Goal: Task Accomplishment & Management: Use online tool/utility

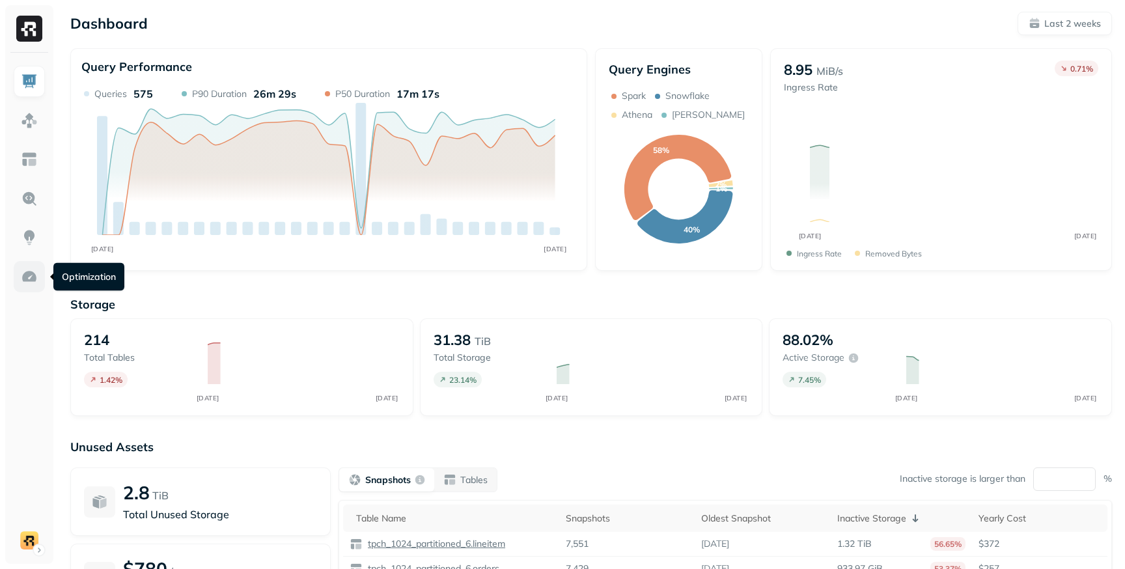
click at [31, 279] on img at bounding box center [29, 276] width 17 height 17
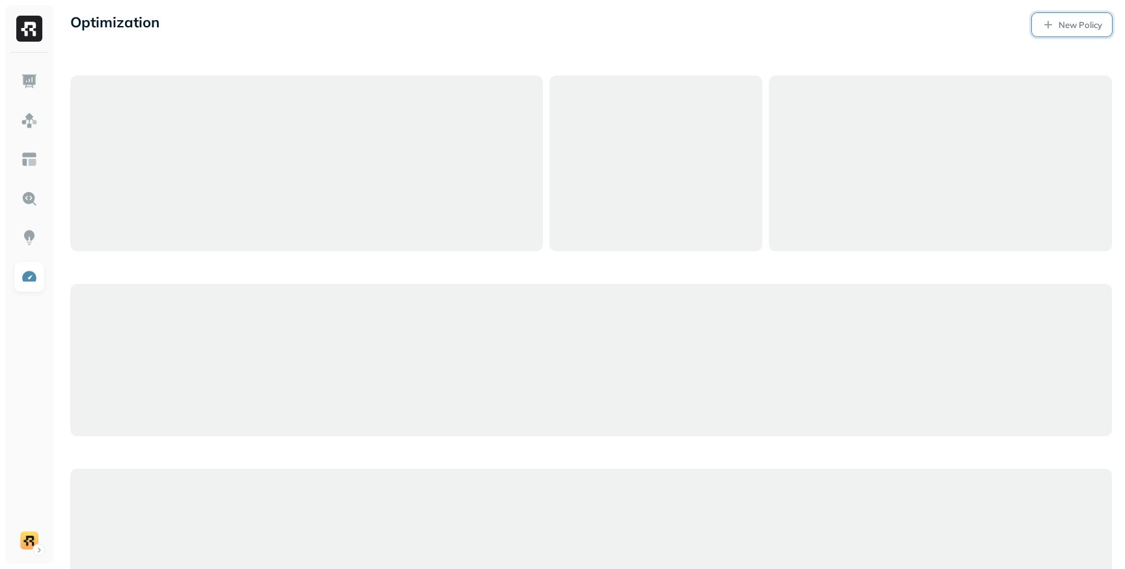
click at [1068, 33] on link "New Policy" at bounding box center [1072, 24] width 80 height 23
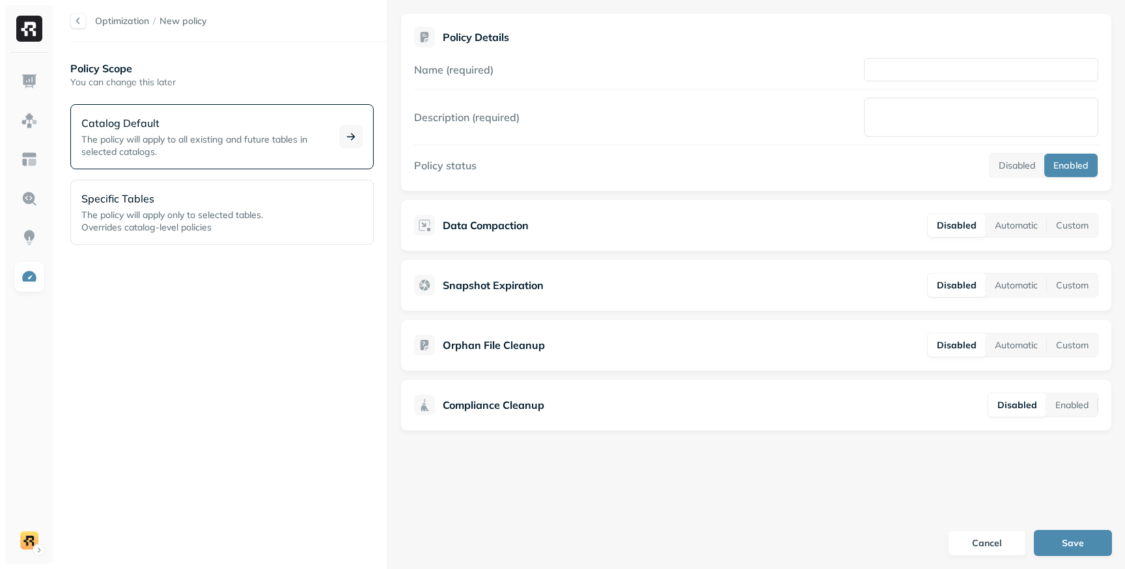
click at [267, 140] on span "The policy will apply to all existing and future tables in selected catalogs." at bounding box center [194, 145] width 226 height 24
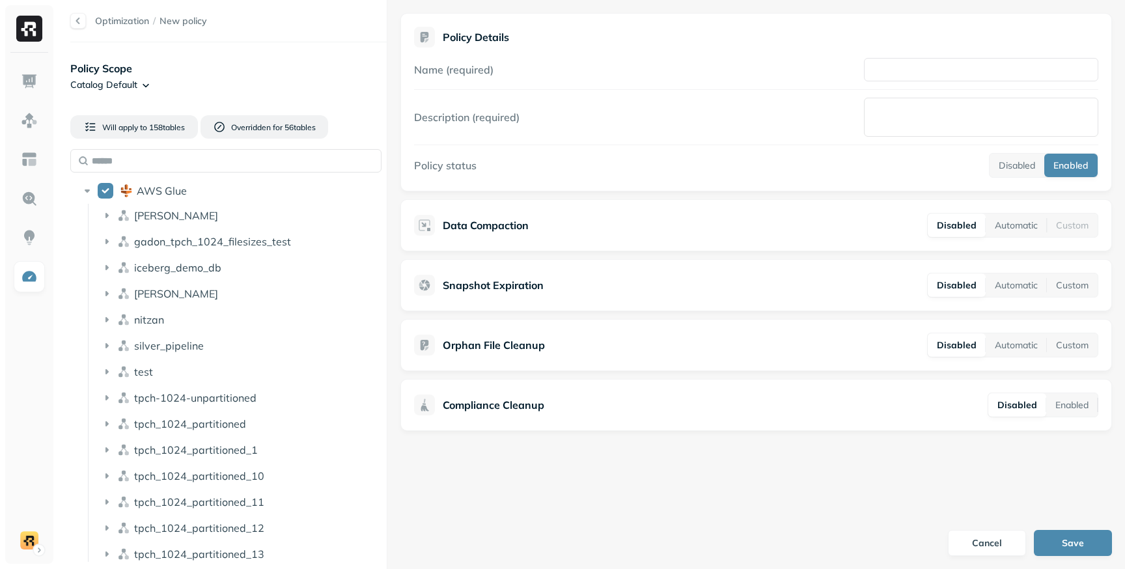
click at [143, 81] on html "Optimization / New policy Policy Scope Catalog Default Will apply to 158 table …" at bounding box center [562, 284] width 1125 height 569
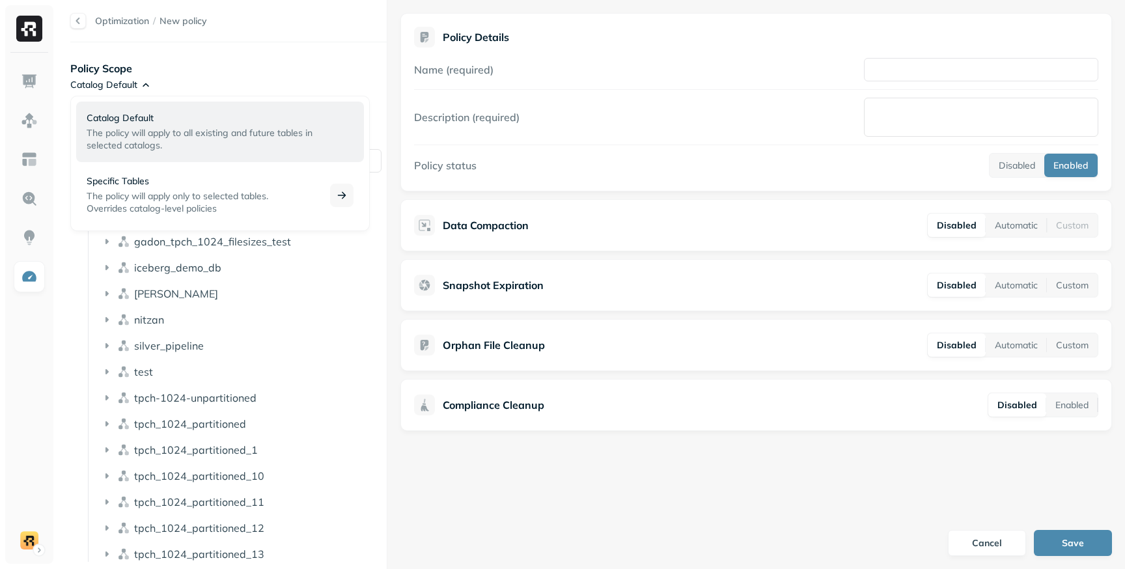
click at [204, 196] on span "The policy will apply only to selected tables." at bounding box center [178, 196] width 182 height 12
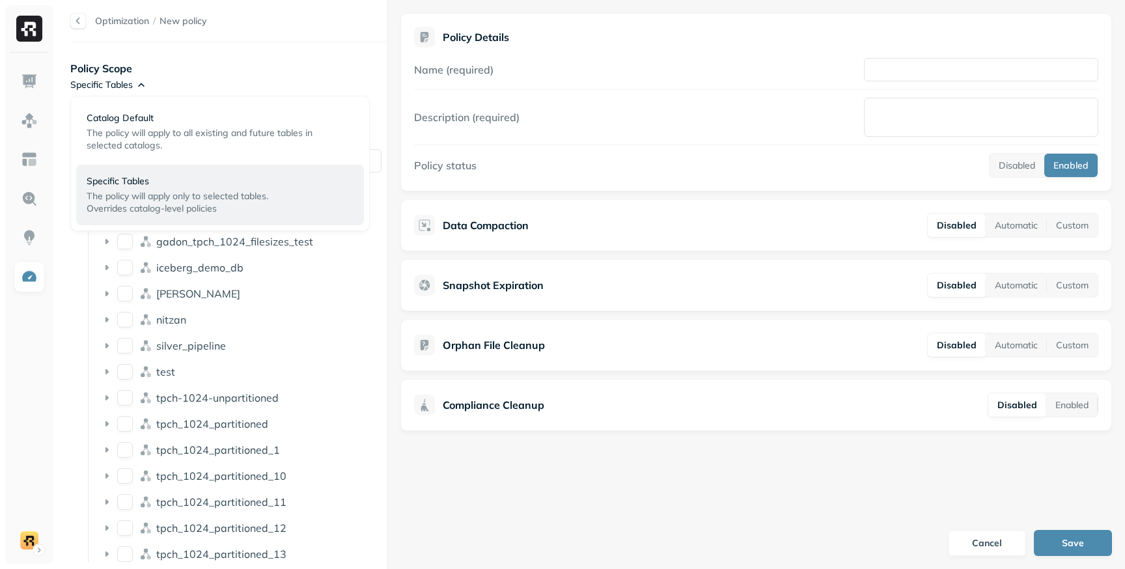
click at [130, 83] on html "Optimization / New policy Policy Scope Specific Tables No tables selected AWS G…" at bounding box center [562, 284] width 1125 height 569
click at [137, 117] on p "Catalog Default" at bounding box center [201, 118] width 228 height 12
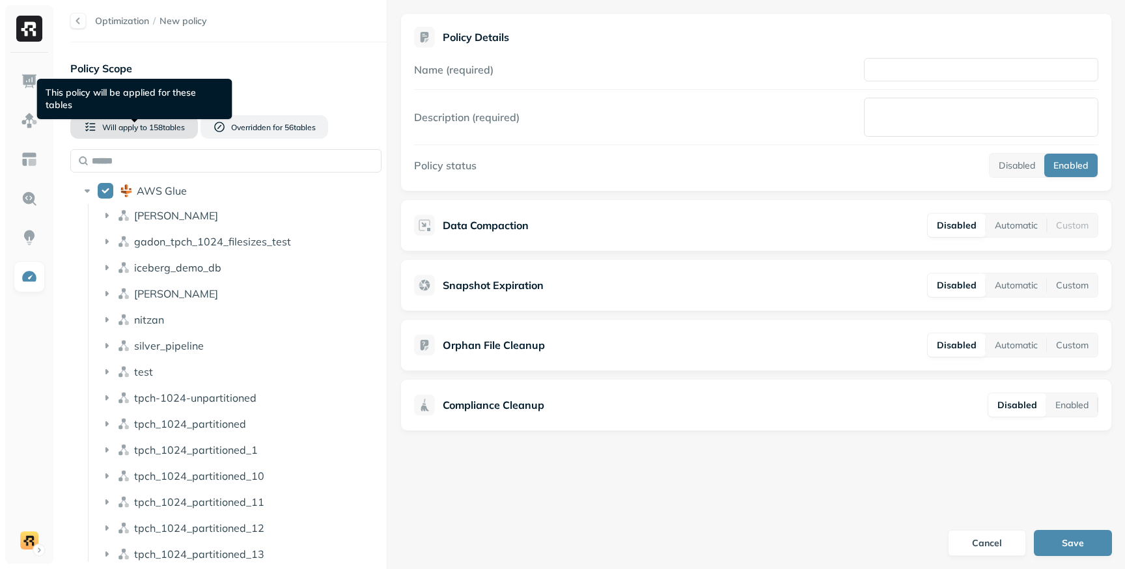
click at [171, 135] on button "Will apply to 158 table s" at bounding box center [134, 126] width 128 height 23
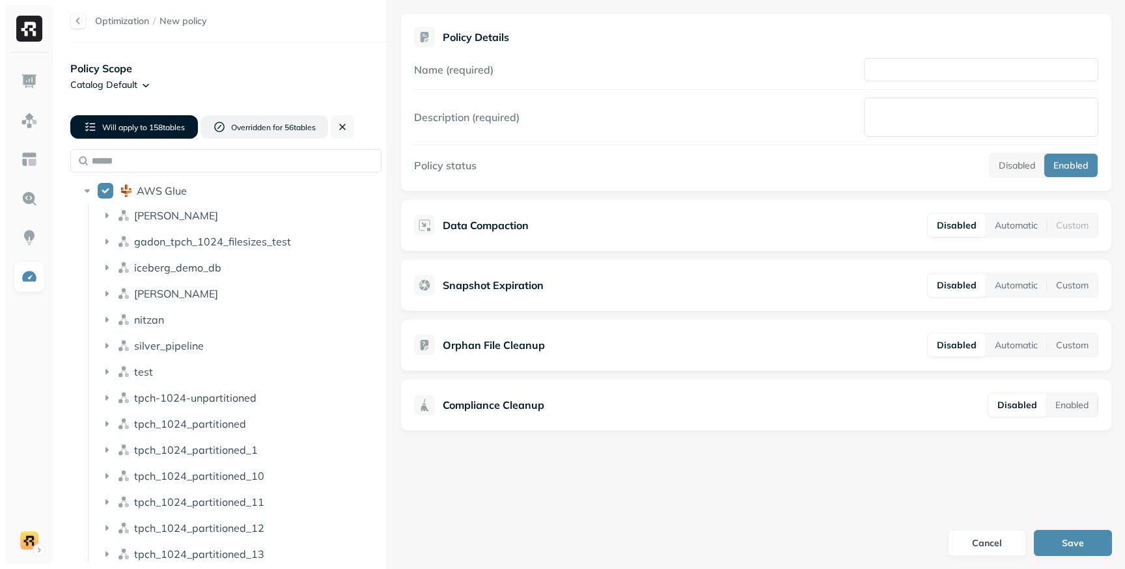
click at [171, 135] on button "Will apply to 158 table s" at bounding box center [134, 126] width 128 height 23
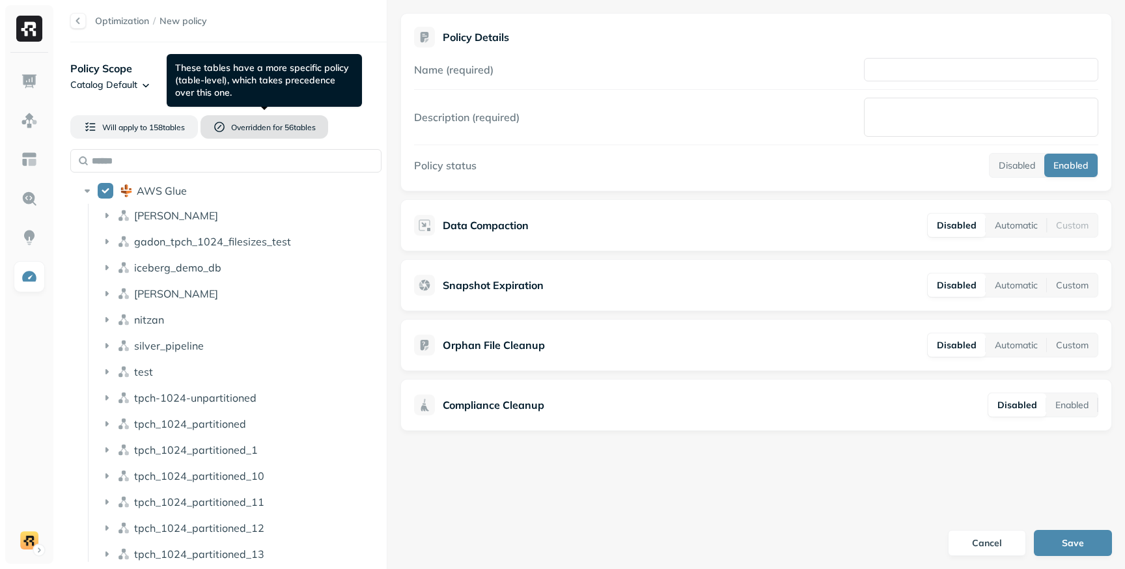
click at [234, 128] on span "Overridden for" at bounding box center [256, 127] width 51 height 10
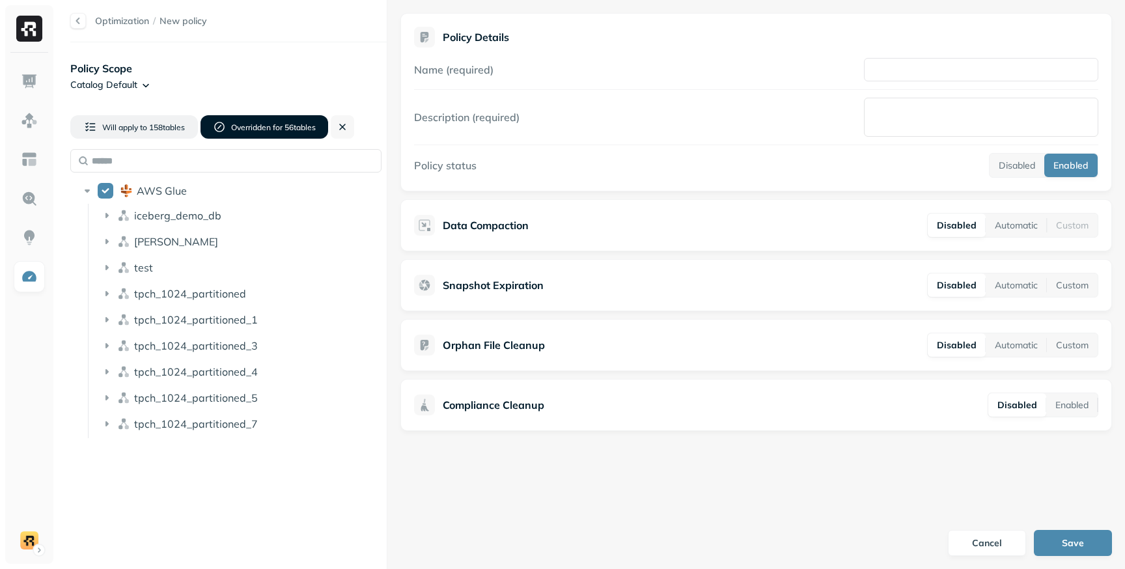
click at [234, 128] on span "Overridden for" at bounding box center [256, 127] width 51 height 10
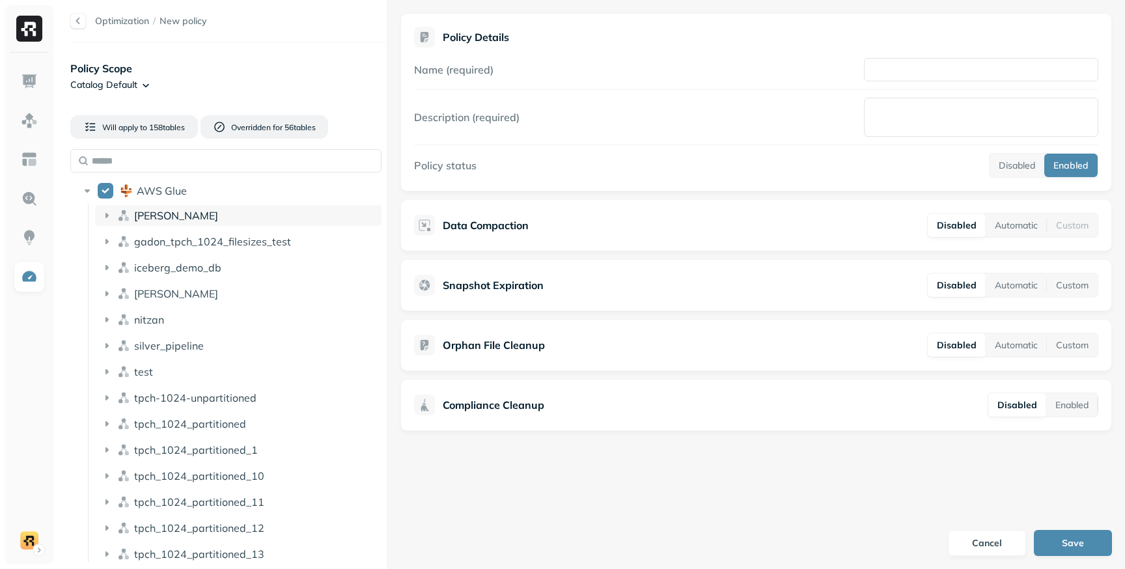
click at [141, 211] on span "[PERSON_NAME]" at bounding box center [176, 215] width 84 height 13
click at [140, 246] on span "users" at bounding box center [150, 240] width 26 height 13
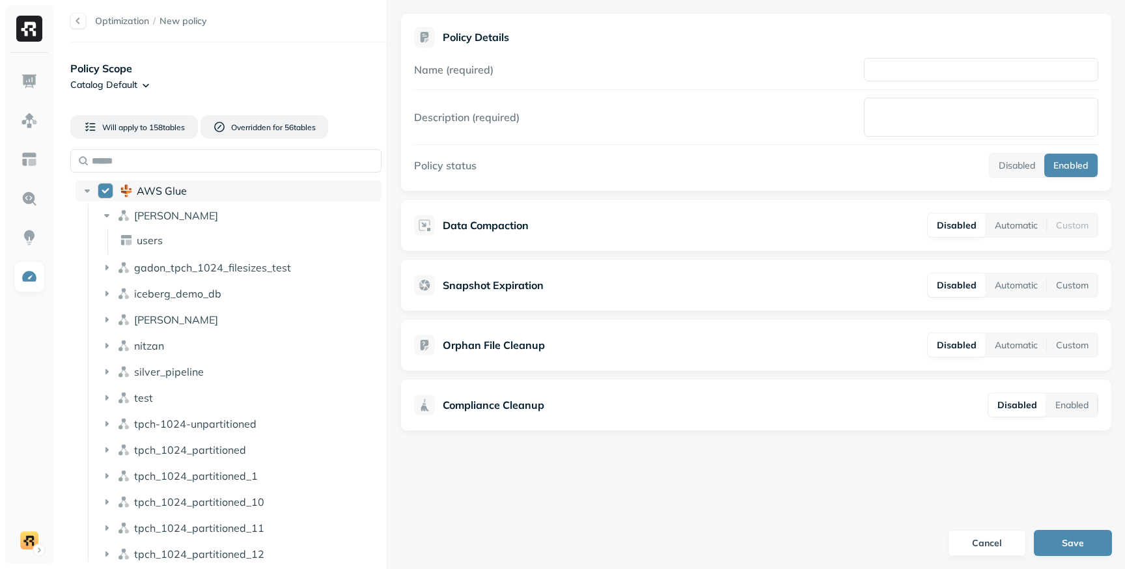
click at [111, 199] on div "AWS Glue" at bounding box center [229, 190] width 306 height 21
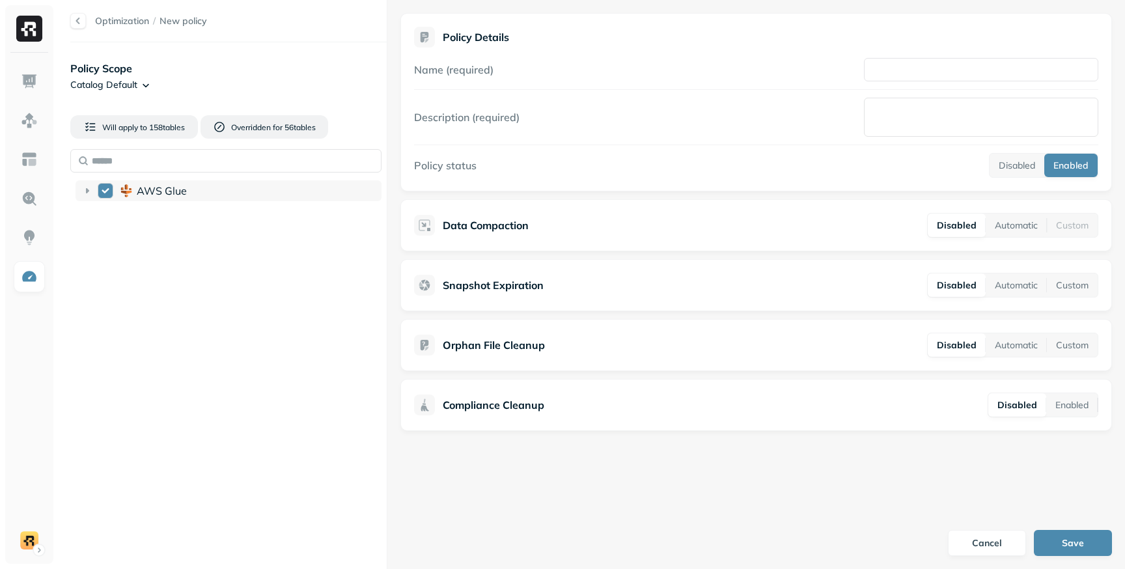
click at [107, 196] on button "AWS Glue" at bounding box center [106, 191] width 16 height 16
click at [104, 191] on button "AWS Glue" at bounding box center [106, 191] width 16 height 16
click at [85, 193] on icon at bounding box center [87, 190] width 13 height 13
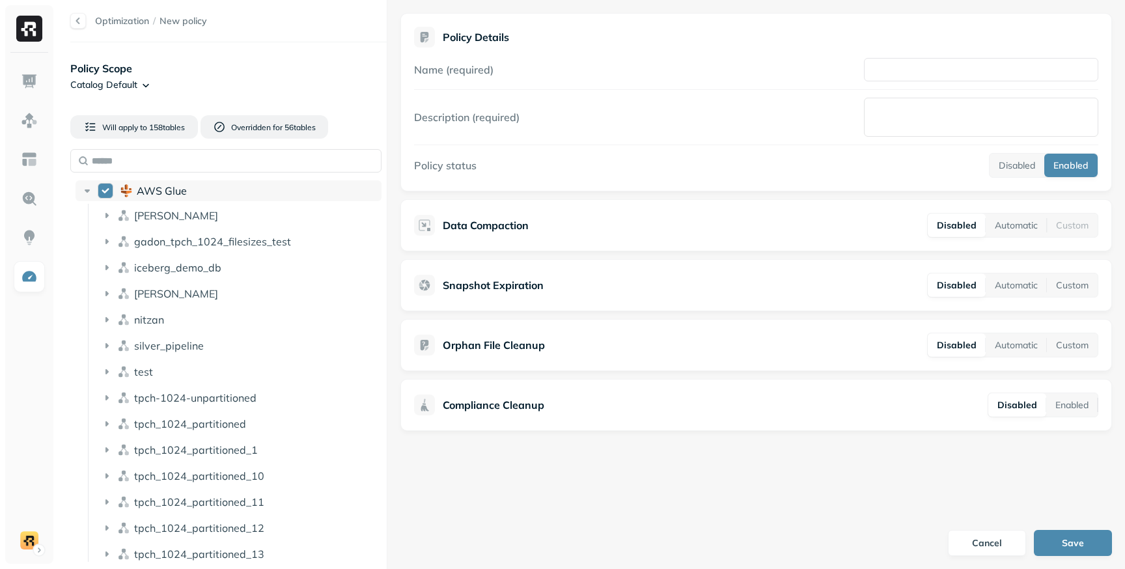
click at [85, 193] on icon at bounding box center [87, 190] width 13 height 13
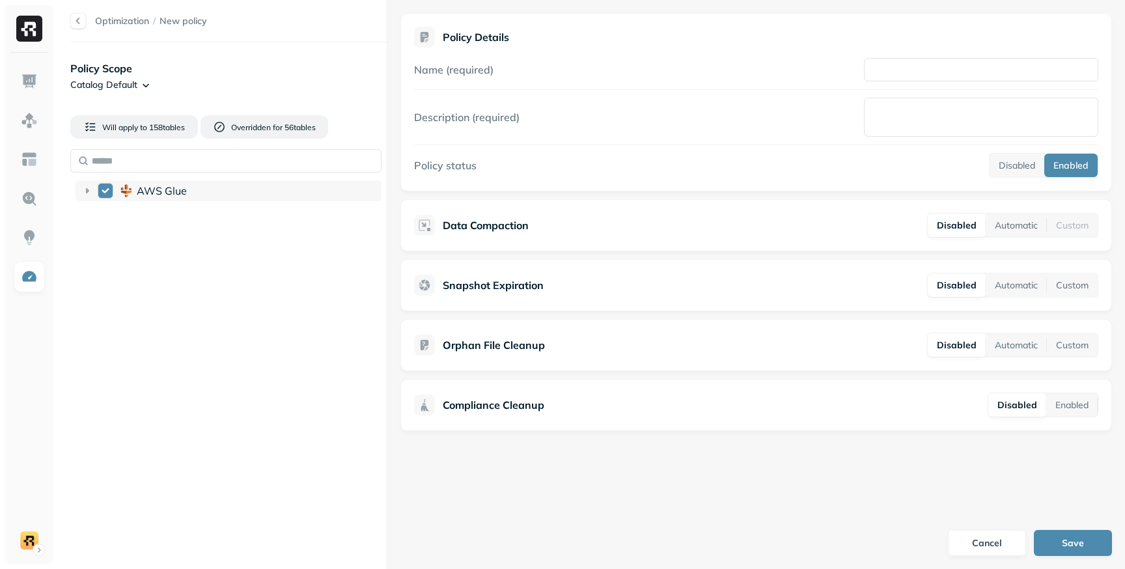
click at [85, 193] on icon at bounding box center [87, 190] width 13 height 13
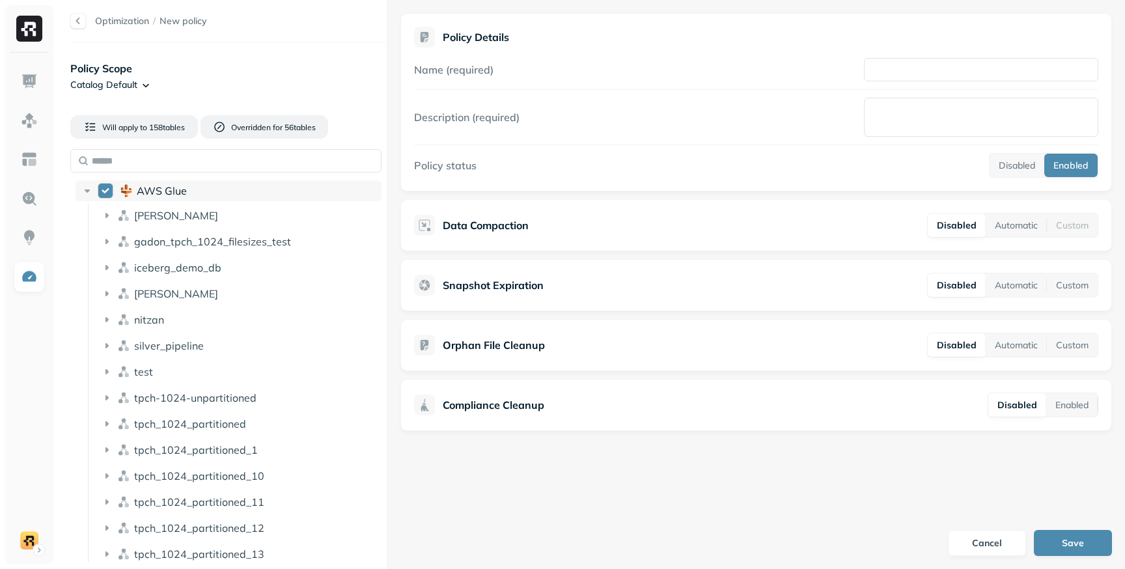
click at [103, 192] on button "AWS Glue" at bounding box center [106, 191] width 16 height 16
click at [79, 188] on div "AWS Glue" at bounding box center [229, 190] width 306 height 21
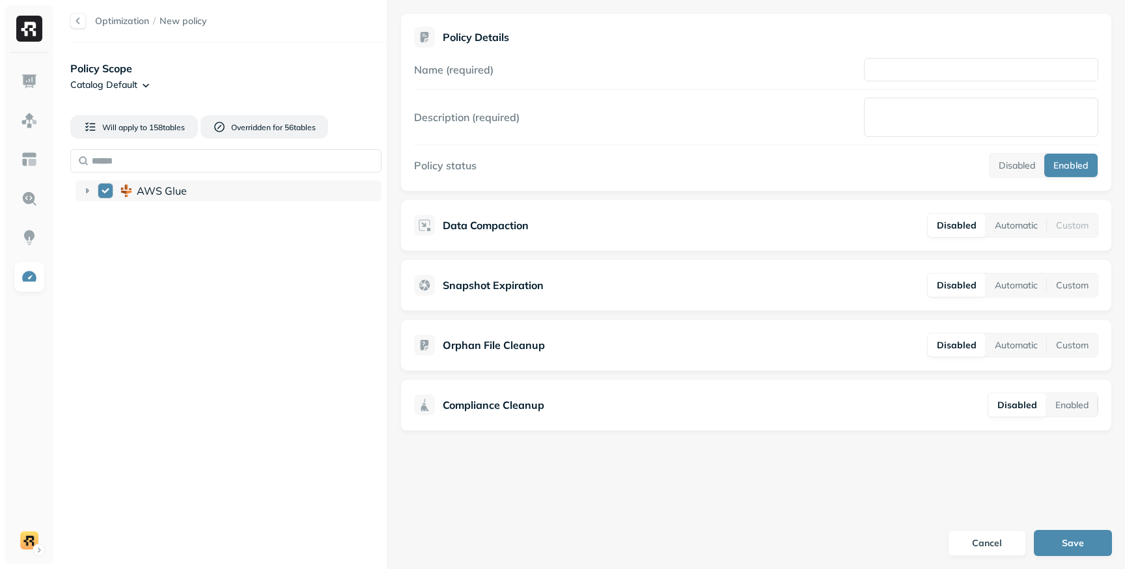
click at [318, 187] on div "AWS Glue" at bounding box center [257, 190] width 240 height 13
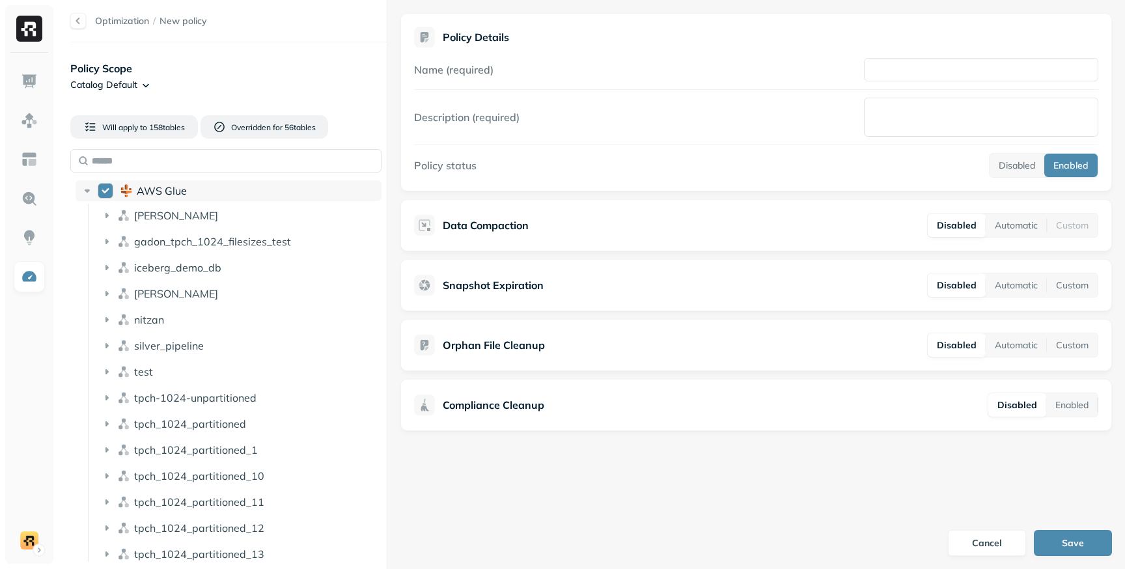
click at [318, 187] on div "AWS Glue" at bounding box center [257, 190] width 240 height 13
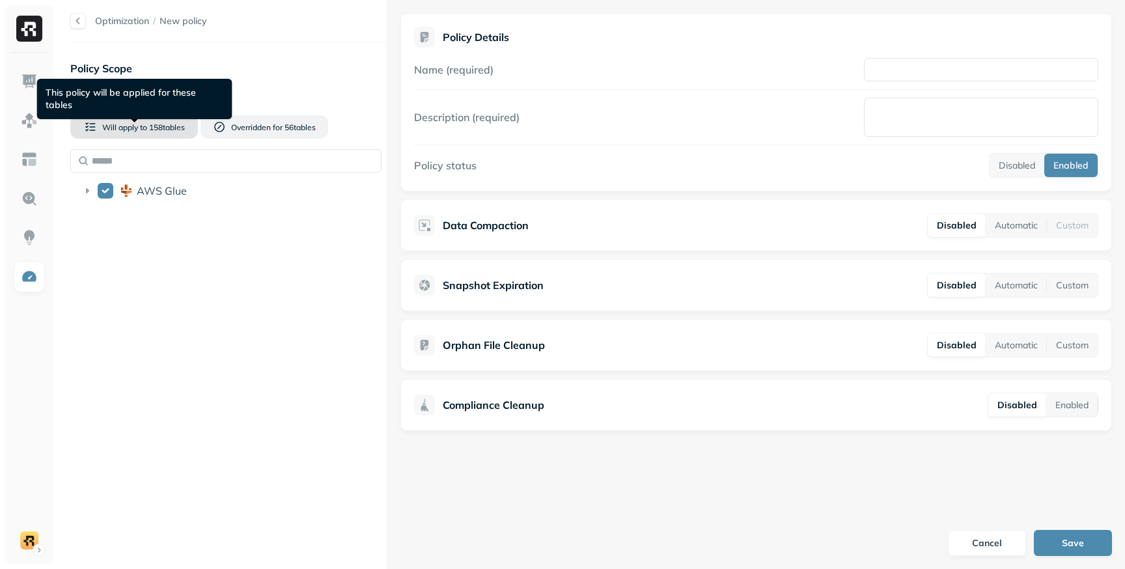
click at [171, 122] on span "158 table s" at bounding box center [166, 127] width 38 height 10
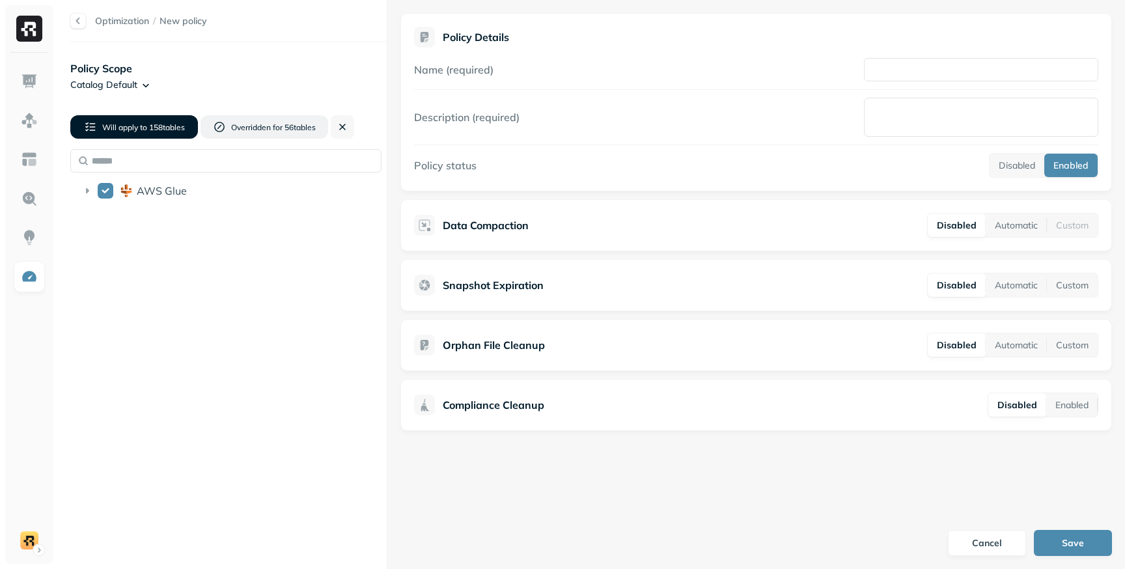
click at [132, 84] on html "Optimization / New policy Policy Scope Catalog Default Will apply to 158 table …" at bounding box center [562, 284] width 1125 height 569
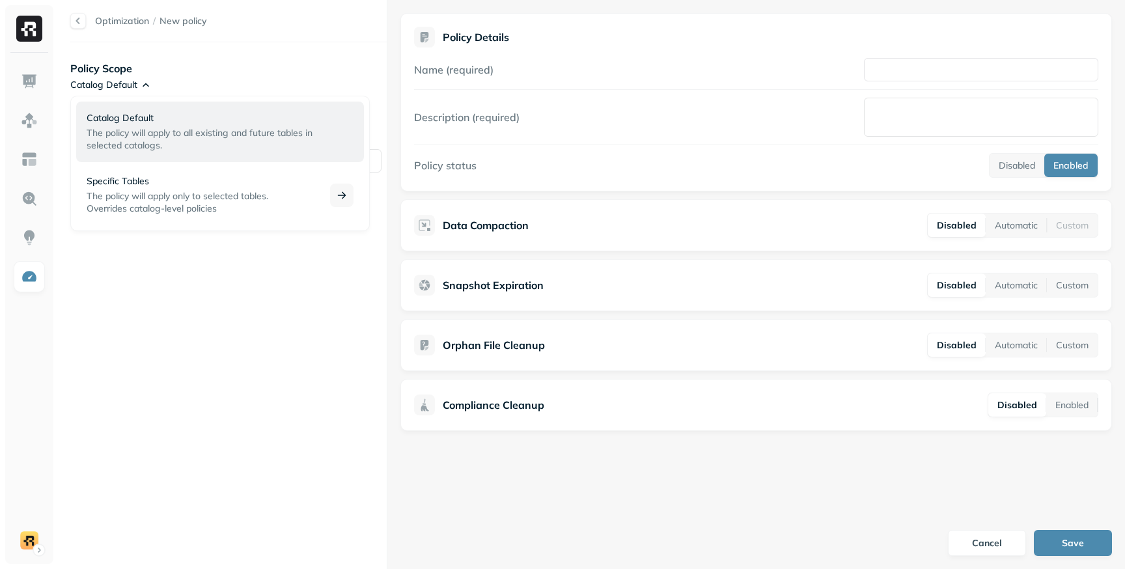
click at [137, 178] on p "Specific Tables" at bounding box center [201, 181] width 228 height 12
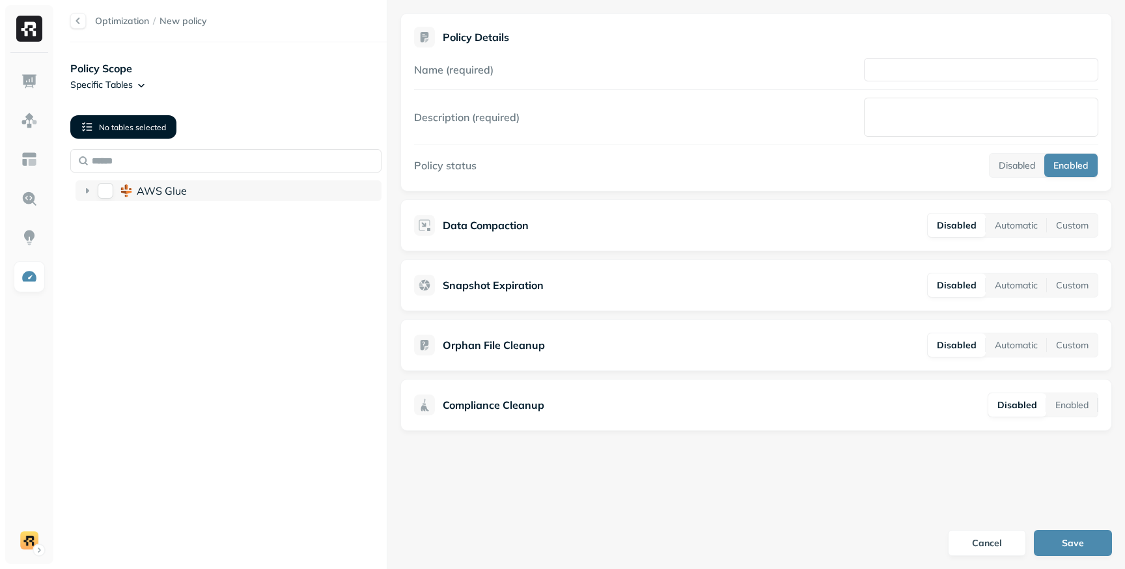
click at [108, 189] on button "AWS Glue" at bounding box center [106, 191] width 16 height 16
click at [90, 190] on icon at bounding box center [87, 190] width 13 height 13
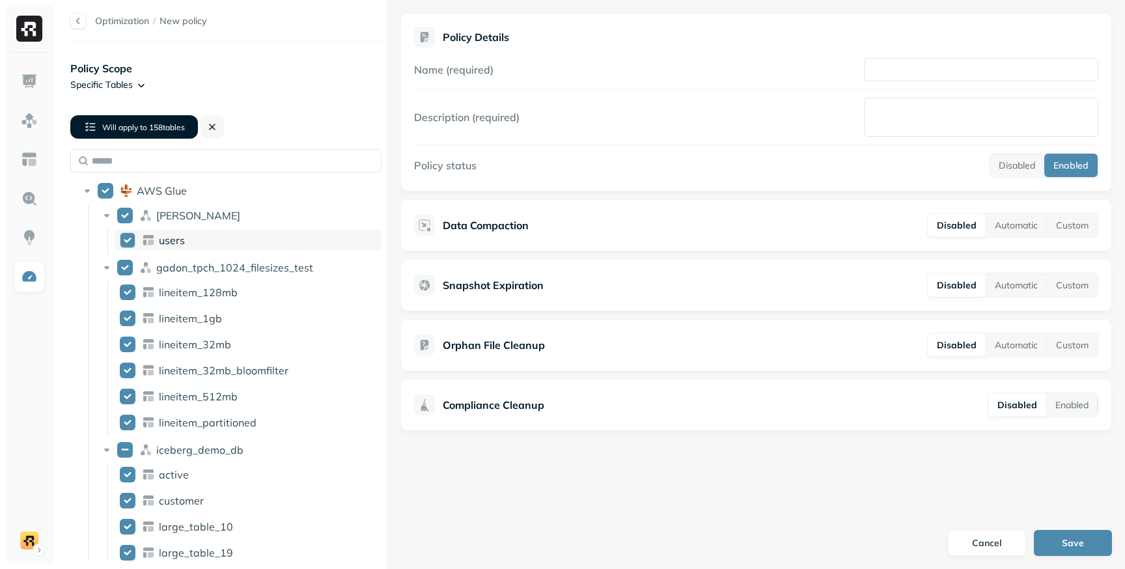
click at [126, 238] on button "users" at bounding box center [128, 240] width 16 height 16
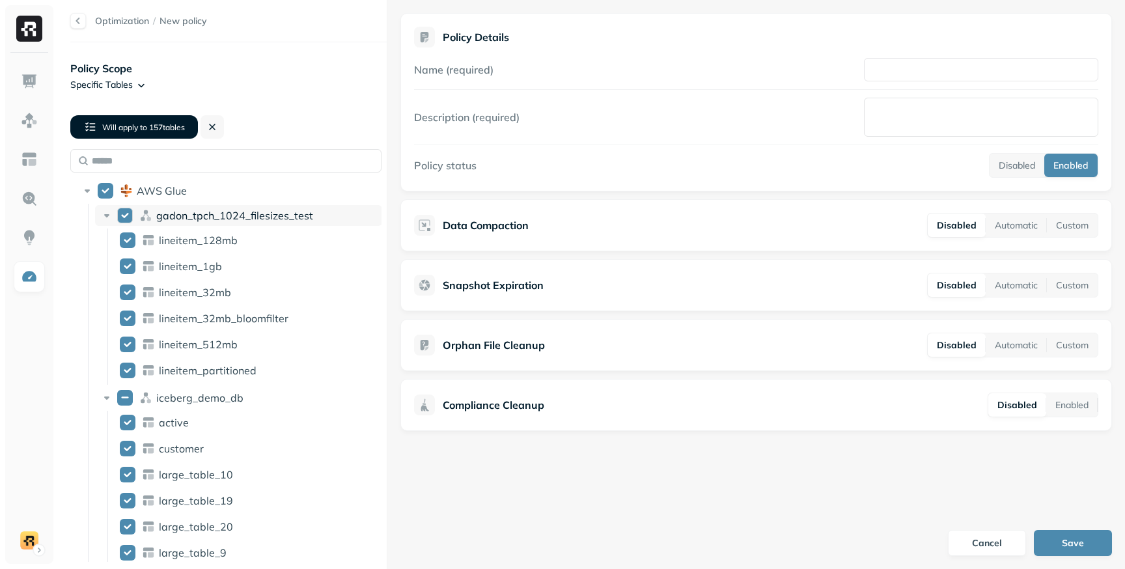
click at [126, 214] on button "gadon_tpch_1024_filesizes_test" at bounding box center [125, 216] width 16 height 16
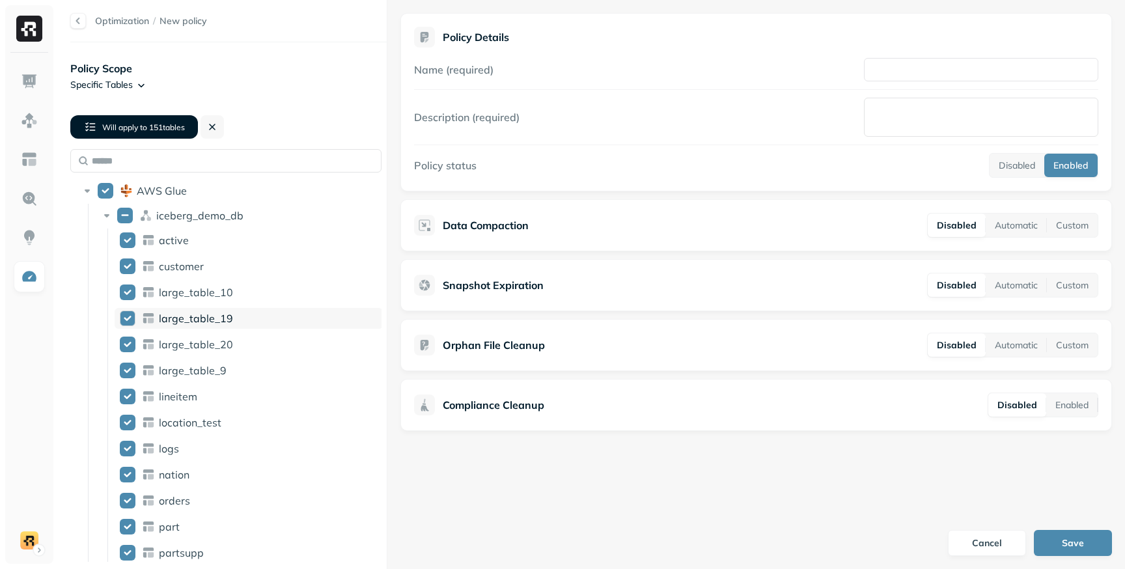
click at [134, 328] on div "large_table_19" at bounding box center [249, 318] width 268 height 21
click at [125, 311] on button "large_table_20" at bounding box center [128, 319] width 16 height 16
click at [129, 295] on button "large_table_10" at bounding box center [128, 292] width 16 height 16
click at [129, 311] on button "large_table_9" at bounding box center [128, 319] width 16 height 16
click at [129, 295] on button "lineitem" at bounding box center [128, 292] width 16 height 16
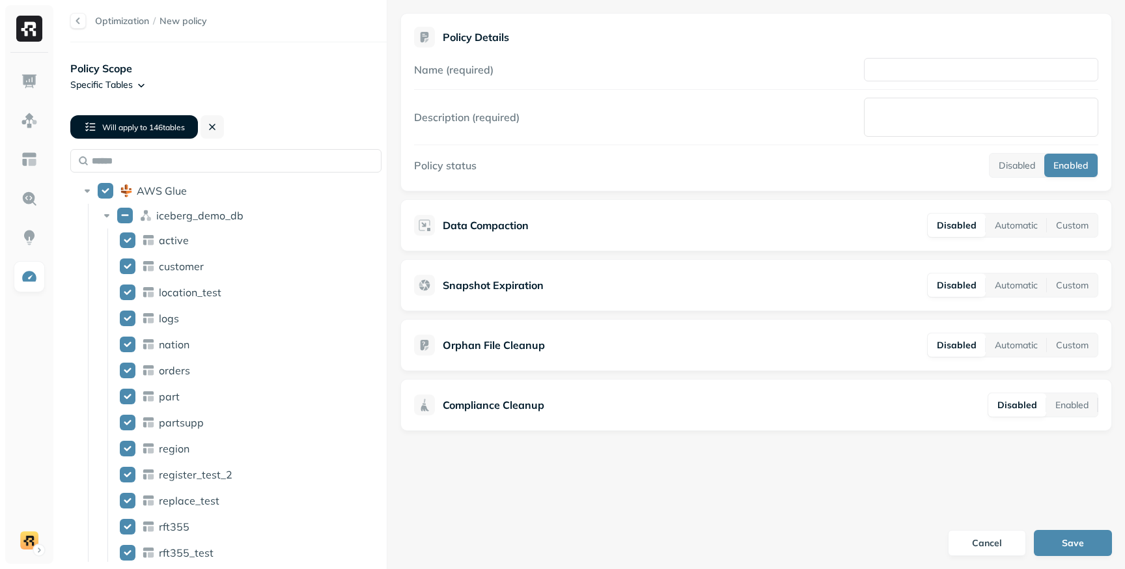
click at [129, 295] on button "location_test" at bounding box center [128, 292] width 16 height 16
click at [129, 311] on button "logs" at bounding box center [128, 319] width 16 height 16
click at [129, 295] on button "nation" at bounding box center [128, 292] width 16 height 16
click at [129, 295] on button "orders" at bounding box center [128, 292] width 16 height 16
click at [129, 311] on button "part" at bounding box center [128, 319] width 16 height 16
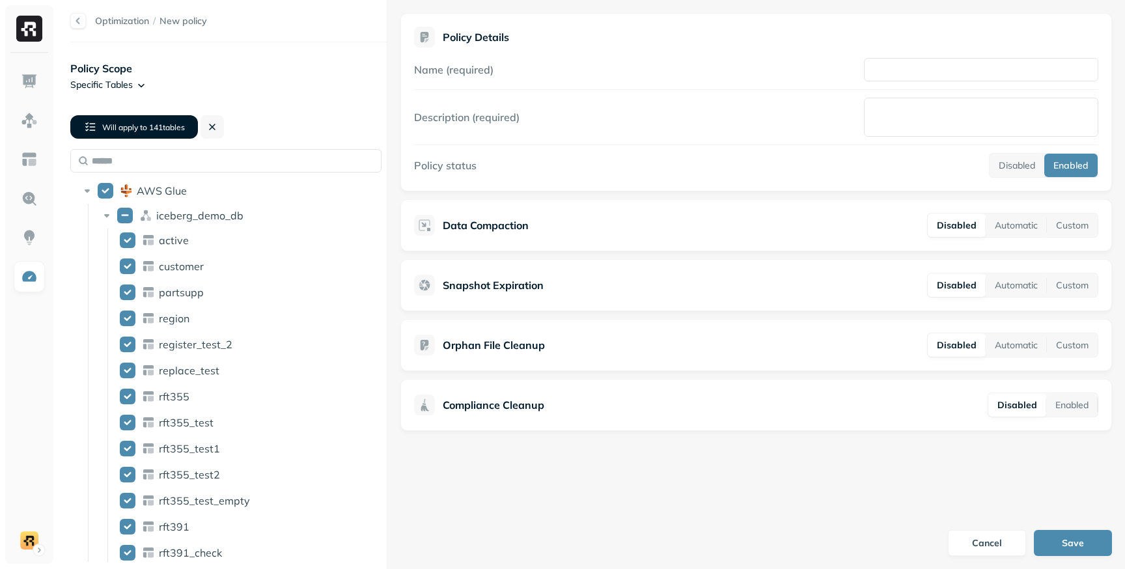
click at [129, 295] on button "partsupp" at bounding box center [128, 292] width 16 height 16
click at [129, 295] on button "region" at bounding box center [128, 292] width 16 height 16
click at [129, 311] on button "register_test_2" at bounding box center [128, 319] width 16 height 16
click at [129, 295] on button "replace_test" at bounding box center [128, 292] width 16 height 16
click at [129, 295] on button "rft355" at bounding box center [128, 292] width 16 height 16
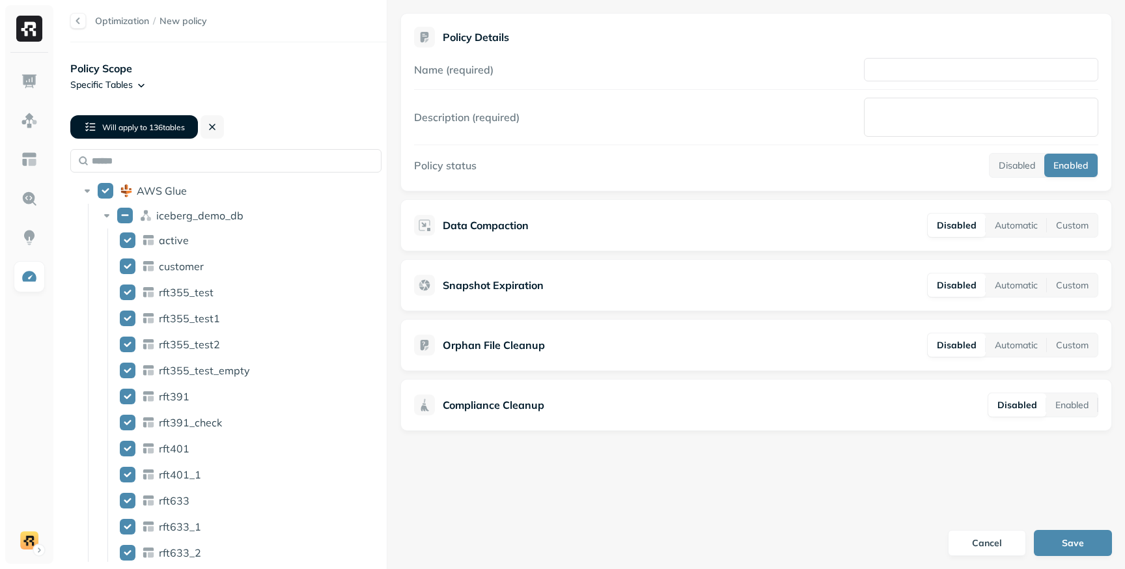
click at [129, 295] on button "rft355_test" at bounding box center [128, 292] width 16 height 16
click at [129, 311] on button "rft355_test1" at bounding box center [128, 319] width 16 height 16
click at [127, 211] on button "iceberg_demo_db" at bounding box center [125, 216] width 16 height 16
click at [127, 211] on button "lee" at bounding box center [125, 216] width 16 height 16
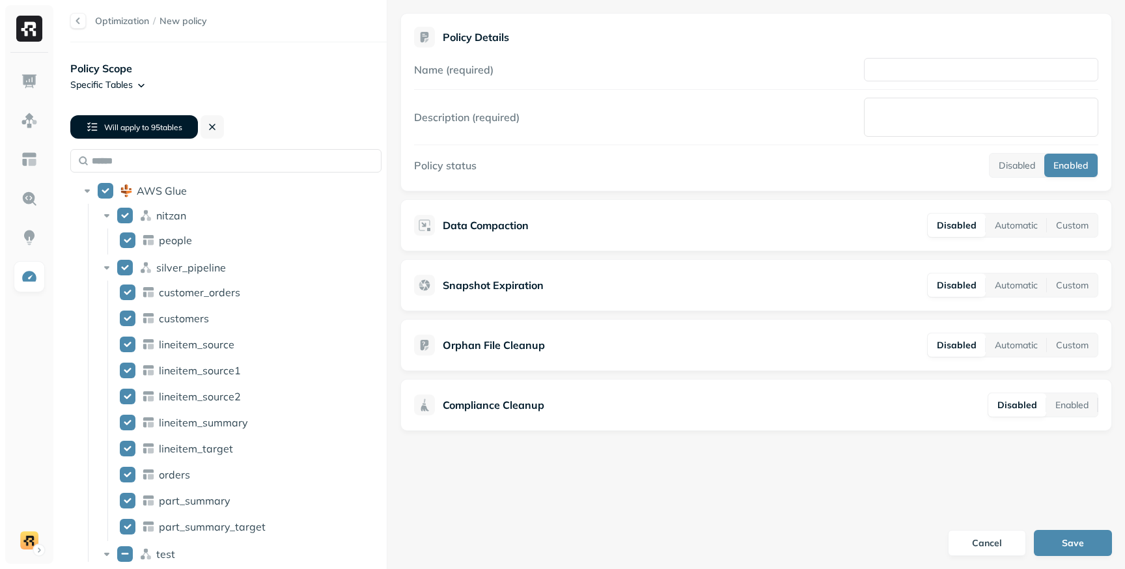
click at [127, 211] on button "nitzan" at bounding box center [125, 216] width 16 height 16
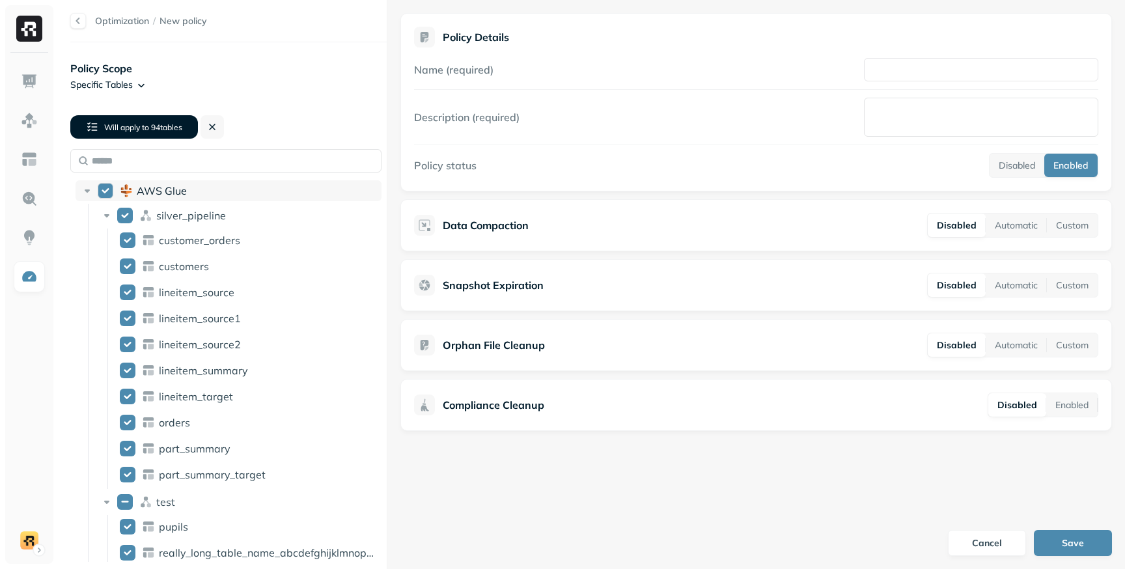
click at [107, 187] on button "AWS Glue" at bounding box center [106, 191] width 16 height 16
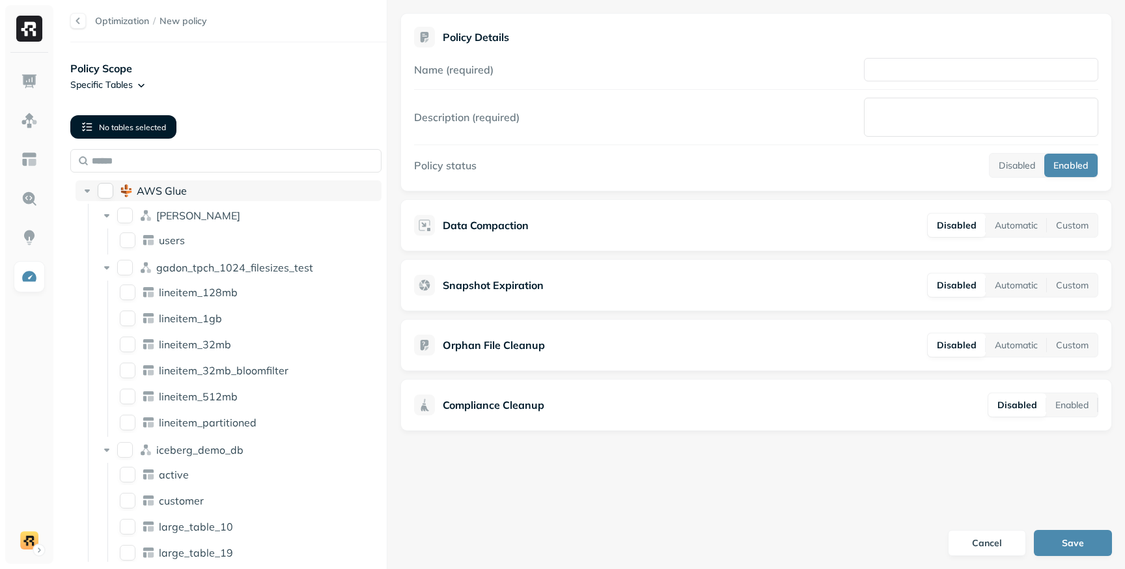
click at [107, 187] on button "AWS Glue" at bounding box center [106, 191] width 16 height 16
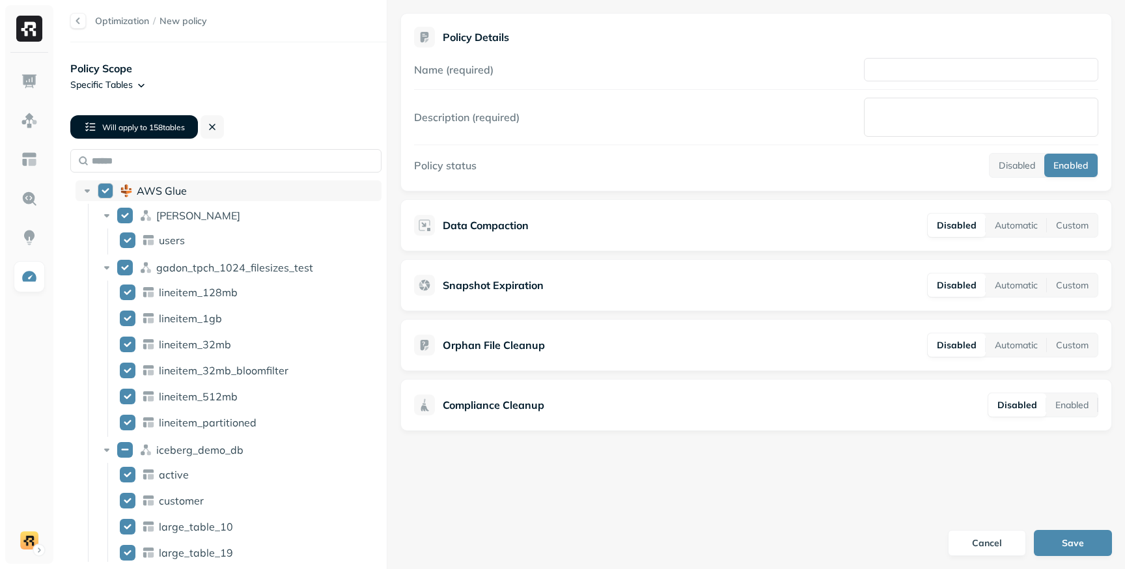
click at [107, 187] on button "AWS Glue" at bounding box center [106, 191] width 16 height 16
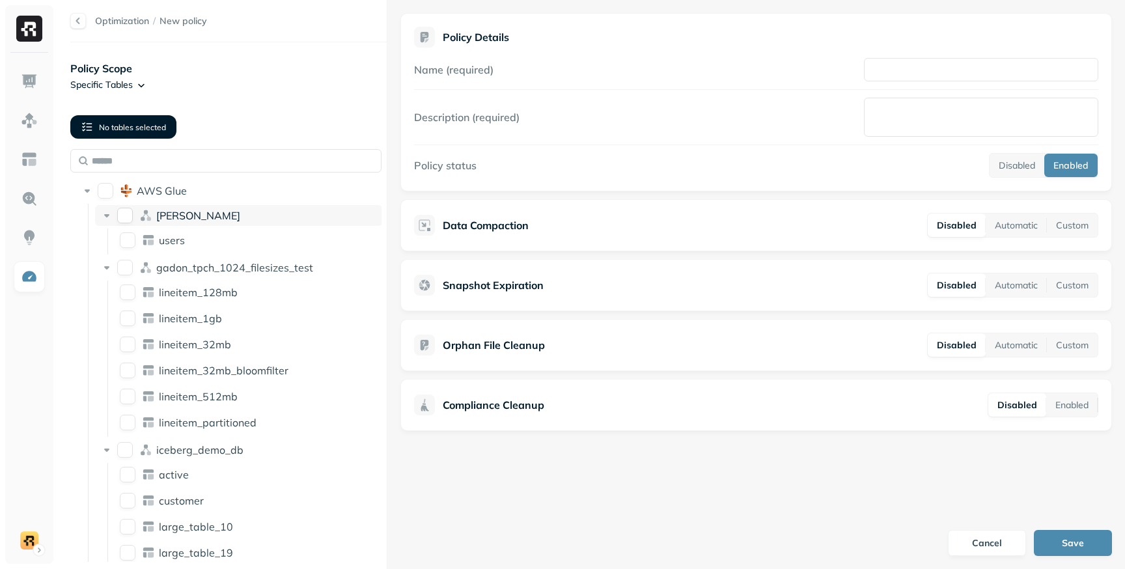
click at [125, 212] on button "dean" at bounding box center [125, 216] width 16 height 16
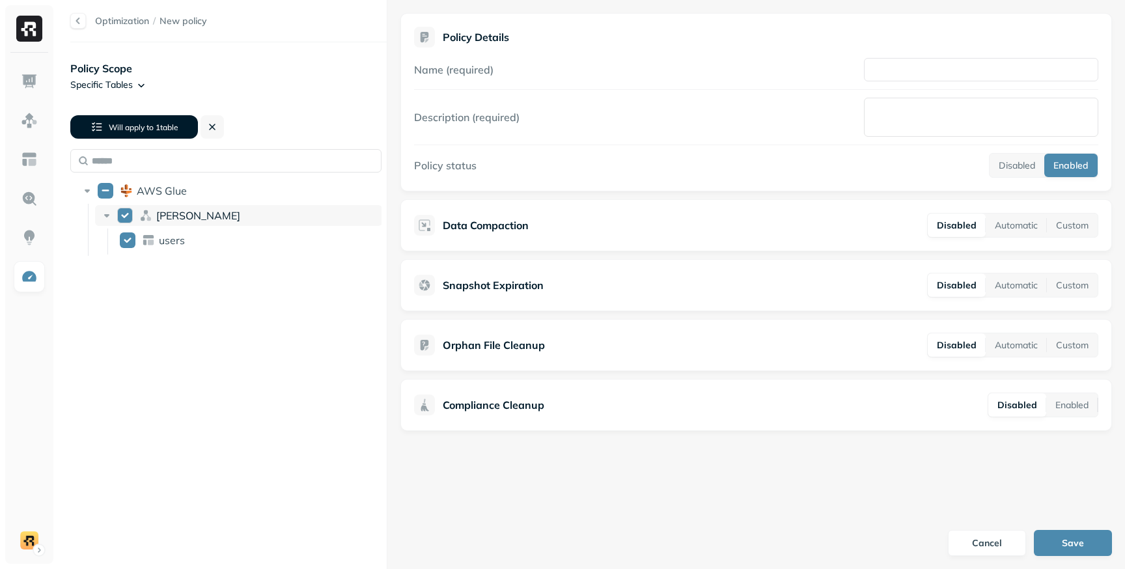
click at [125, 212] on button "dean" at bounding box center [125, 216] width 16 height 16
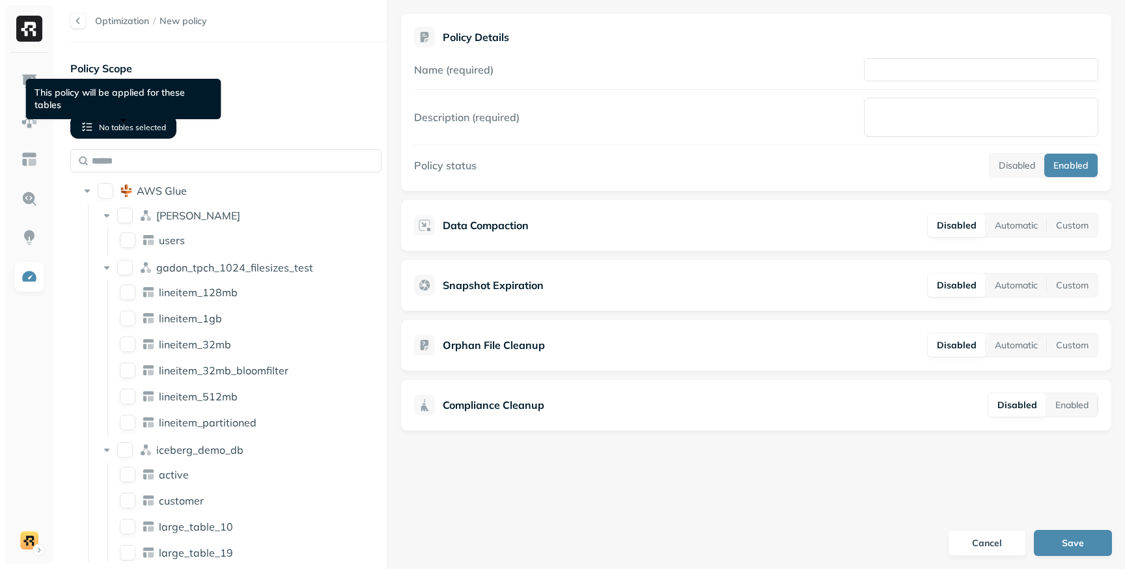
click at [161, 120] on button "No tables selected" at bounding box center [123, 126] width 106 height 23
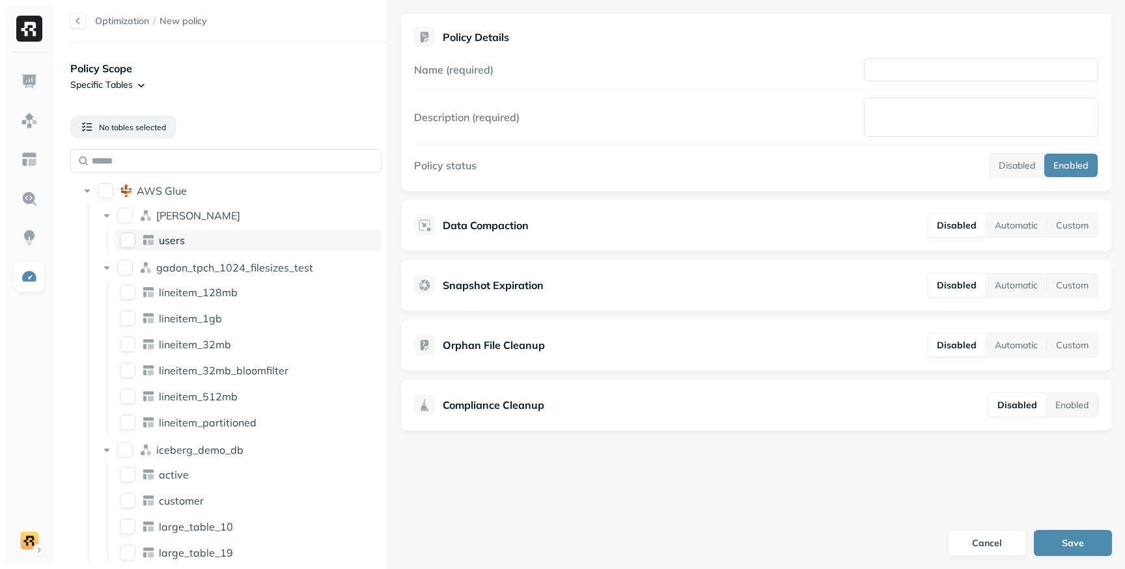
click at [134, 236] on button "users" at bounding box center [128, 240] width 16 height 16
click at [130, 215] on button "dean" at bounding box center [125, 216] width 16 height 16
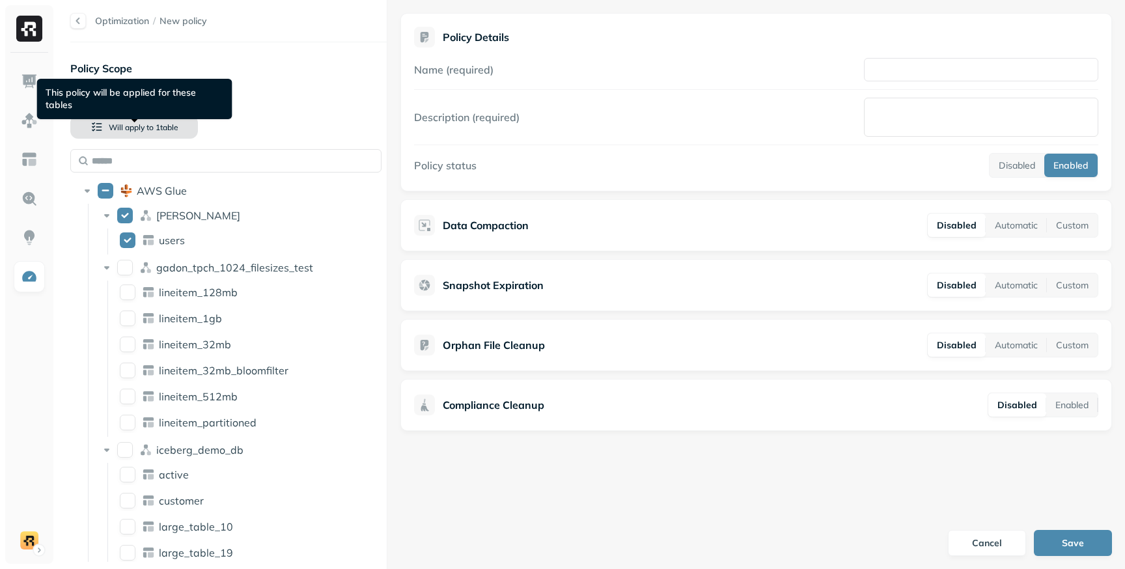
click at [157, 130] on span "1 table" at bounding box center [166, 127] width 25 height 10
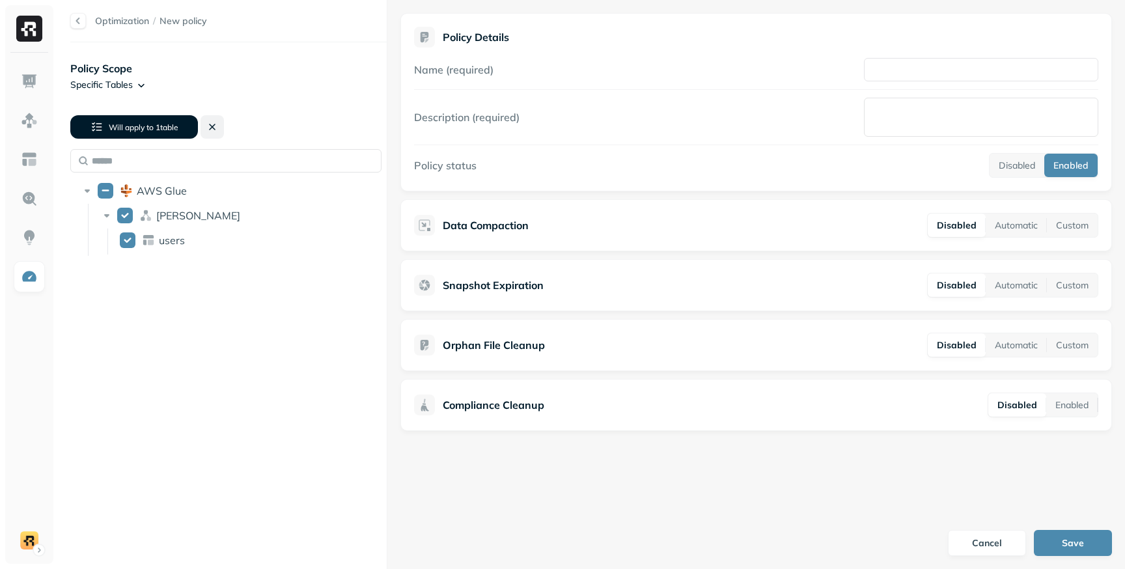
click at [212, 123] on button at bounding box center [212, 126] width 23 height 23
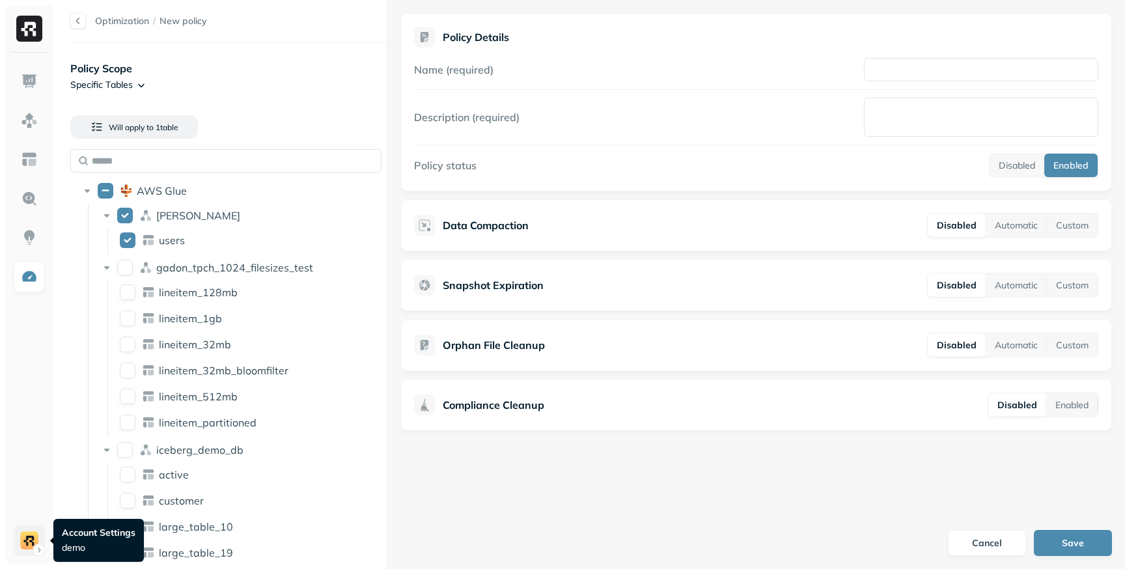
click at [40, 534] on html "Optimization / New policy Policy Scope Specific Tables Will apply to 1 table AW…" at bounding box center [562, 284] width 1125 height 569
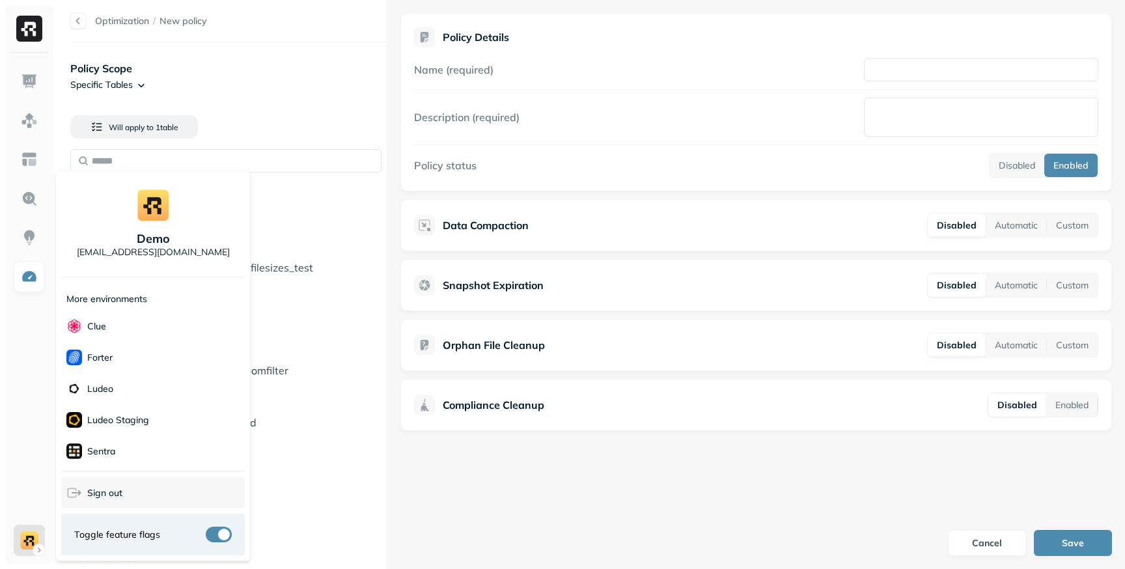
click at [100, 489] on span "Sign out" at bounding box center [104, 493] width 35 height 12
